Goal: Communication & Community: Answer question/provide support

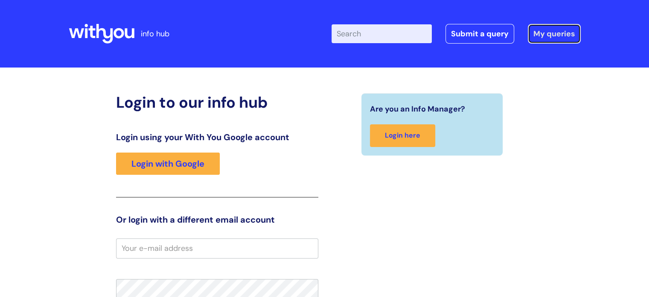
click at [567, 27] on link "My queries" at bounding box center [554, 34] width 53 height 20
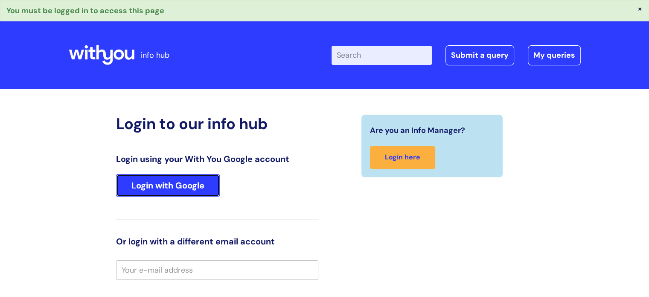
click at [157, 192] on link "Login with Google" at bounding box center [168, 185] width 104 height 22
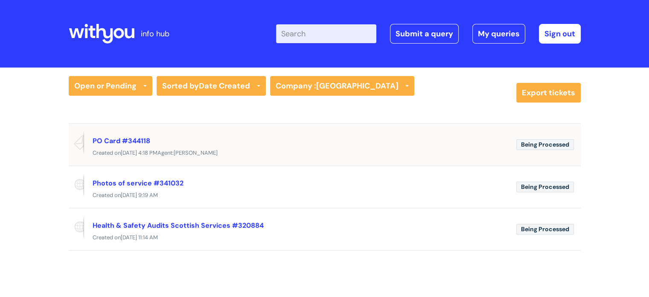
click at [158, 150] on span "Wed, 20 Aug at 4:18 PM" at bounding box center [139, 152] width 37 height 7
click at [115, 137] on link "PO Card #344118" at bounding box center [122, 140] width 58 height 9
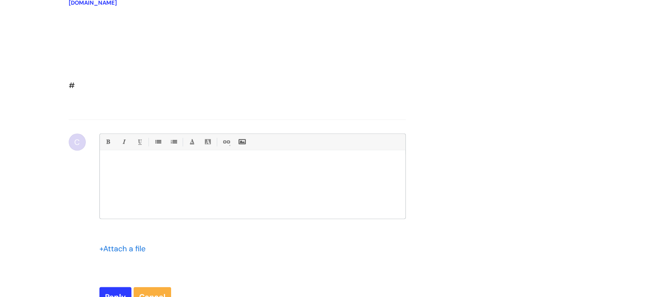
scroll to position [1780, 0]
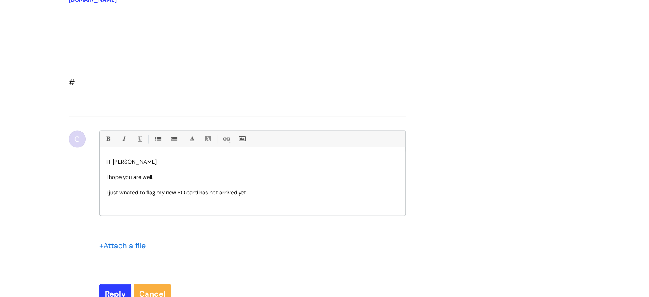
click at [130, 196] on p "I just wnated to flag my new PO card has not arrived yet" at bounding box center [252, 193] width 293 height 8
click at [260, 196] on p "I just wanted to flag my new PO card has not arrived yet" at bounding box center [252, 193] width 293 height 8
click at [275, 196] on p "I just wanted to flag my new PO card has not arrived yet. I apperciate that it …" at bounding box center [252, 193] width 293 height 8
click at [335, 196] on p "I just wanted to flag my new PO card has not arrived yet. I appreciate that it …" at bounding box center [252, 193] width 293 height 8
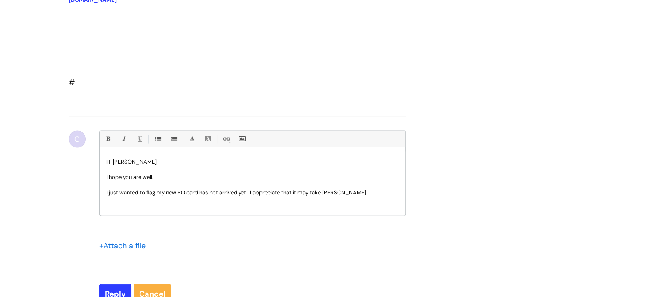
click at [330, 196] on p "I just wanted to flag my new PO card has not arrived yet. I appreciate that it …" at bounding box center [252, 193] width 293 height 8
click at [355, 196] on p "I just wanted to flag my new PO card has not arrived yet. I appreciate that it …" at bounding box center [252, 193] width 293 height 8
click at [367, 201] on p "I just wanted to flag my new PO card has not arrived yet. I appreciate that it …" at bounding box center [252, 196] width 293 height 15
click at [112, 204] on p "I just wanted to flag my new PO card has not arrived yet. I appreciate that it …" at bounding box center [252, 196] width 293 height 15
click at [250, 204] on p "I just wanted to flag my new PO card has not arrived yet. I appreciate that it …" at bounding box center [252, 196] width 293 height 15
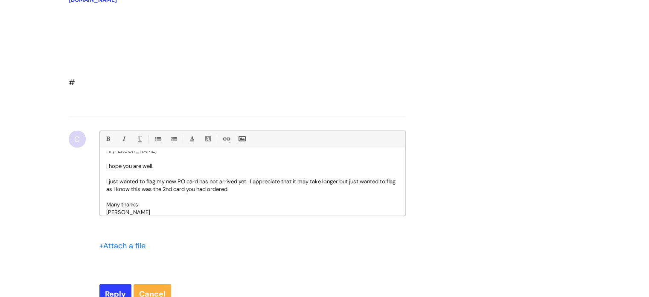
scroll to position [1937, 0]
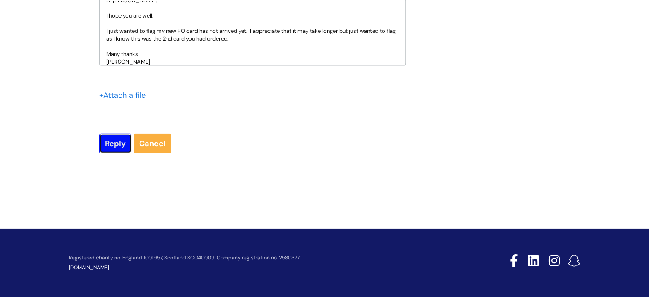
click at [113, 140] on input "Reply" at bounding box center [115, 144] width 32 height 20
type input "Please Wait..."
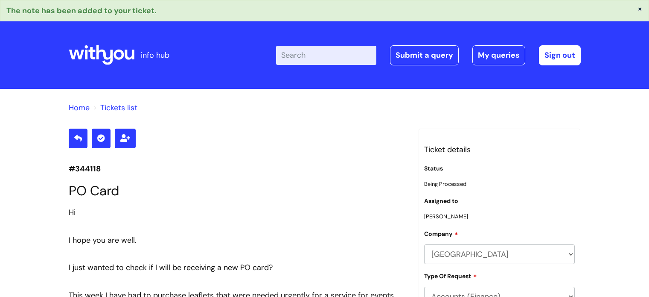
scroll to position [2038, 0]
